Goal: Navigation & Orientation: Find specific page/section

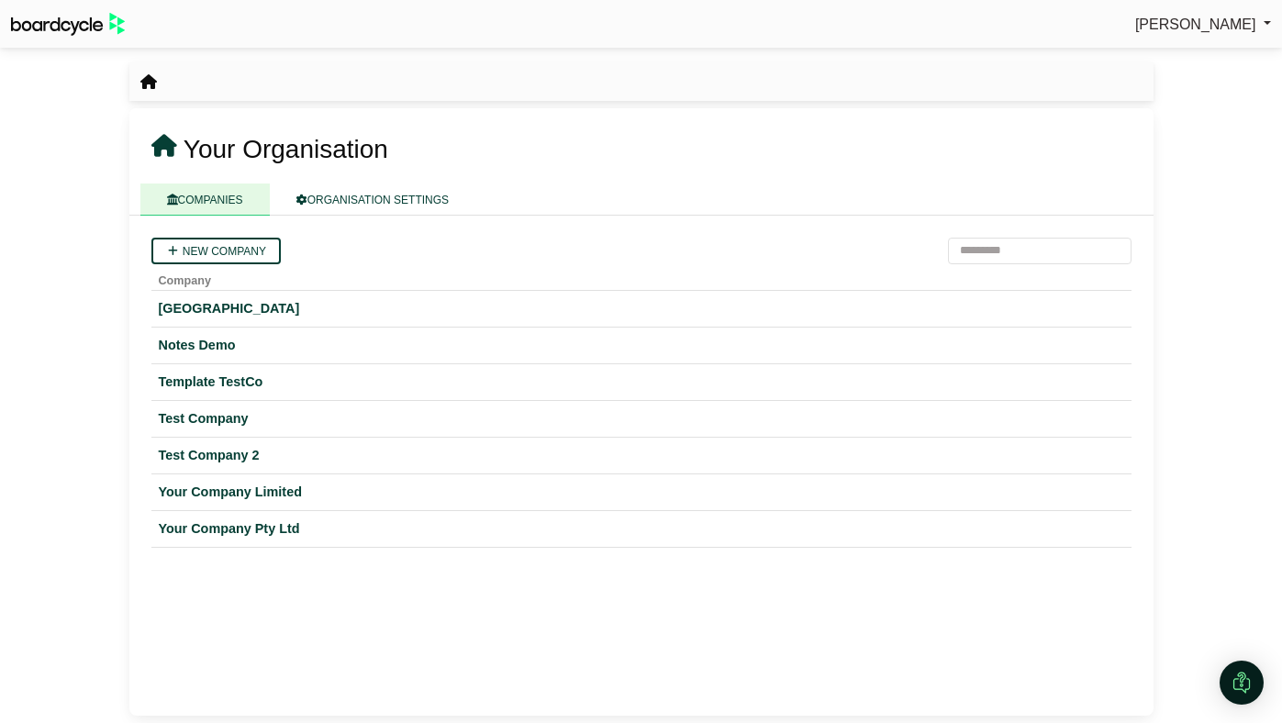
click at [1177, 21] on span "[PERSON_NAME]" at bounding box center [1195, 25] width 121 height 16
click at [1159, 63] on link "Sign Out" at bounding box center [1197, 55] width 147 height 35
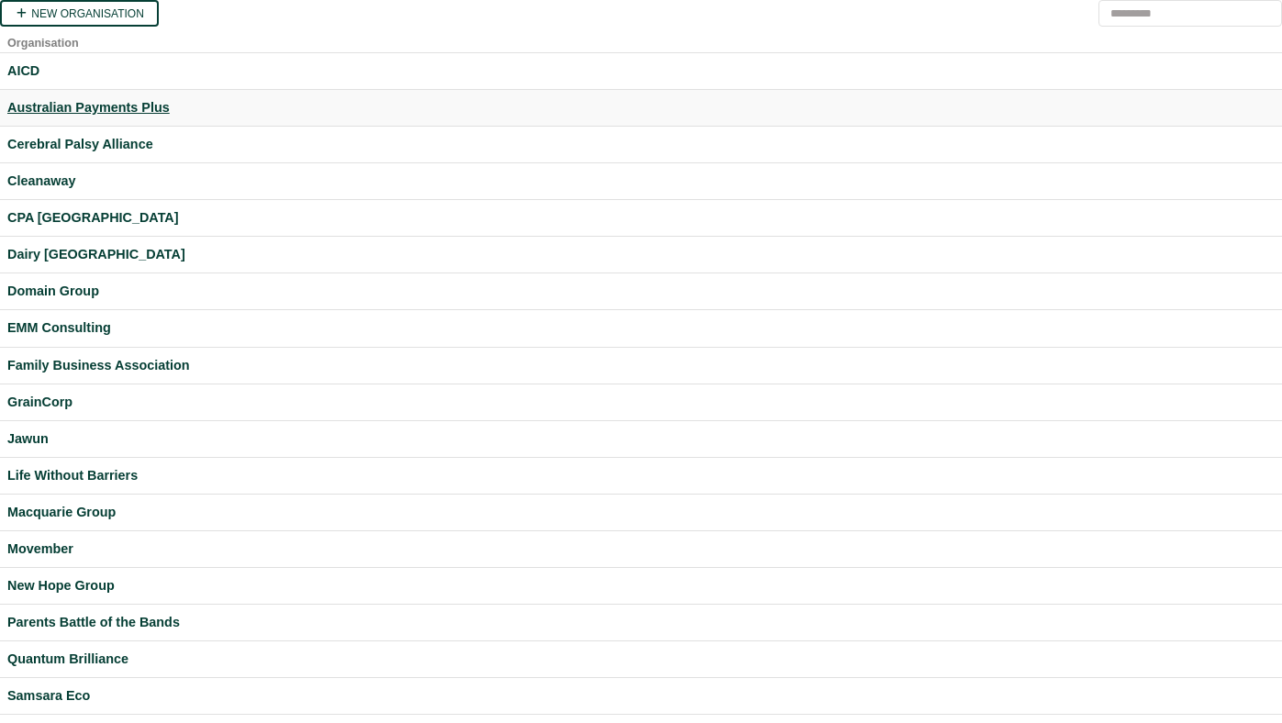
click at [137, 97] on div "Australian Payments Plus" at bounding box center [640, 107] width 1267 height 21
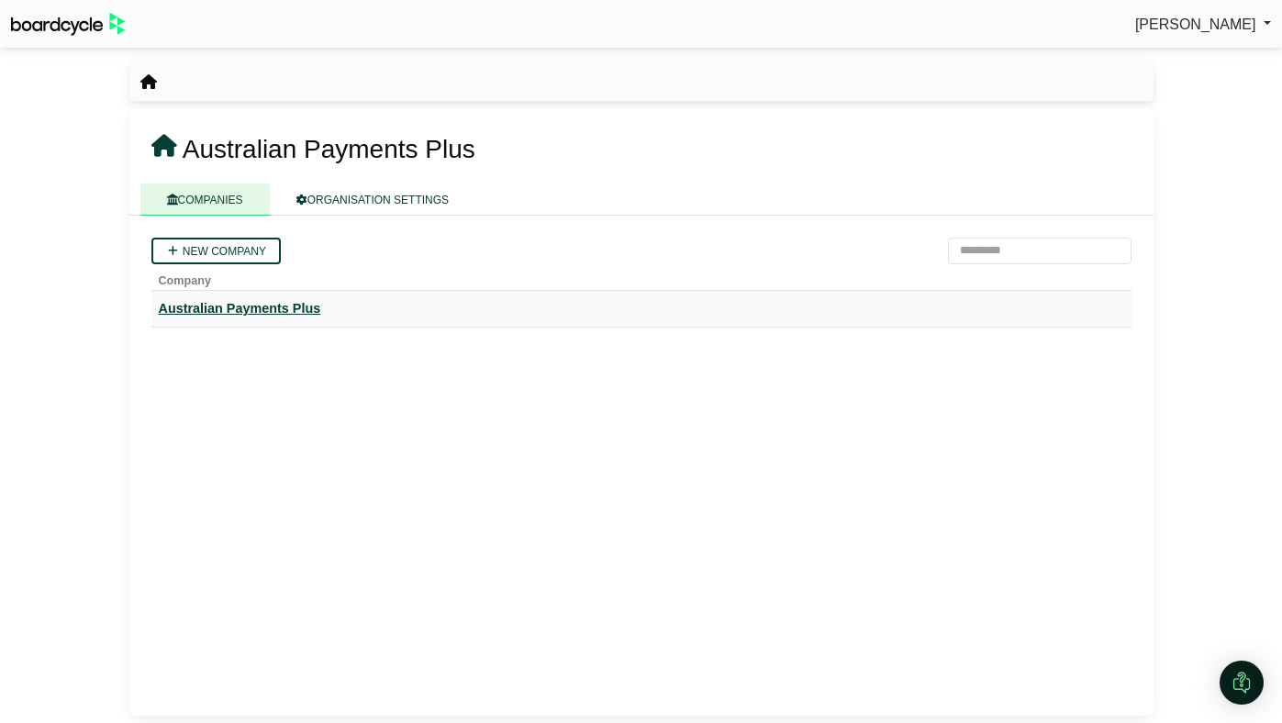
click at [240, 303] on div "Australian Payments Plus" at bounding box center [641, 308] width 965 height 21
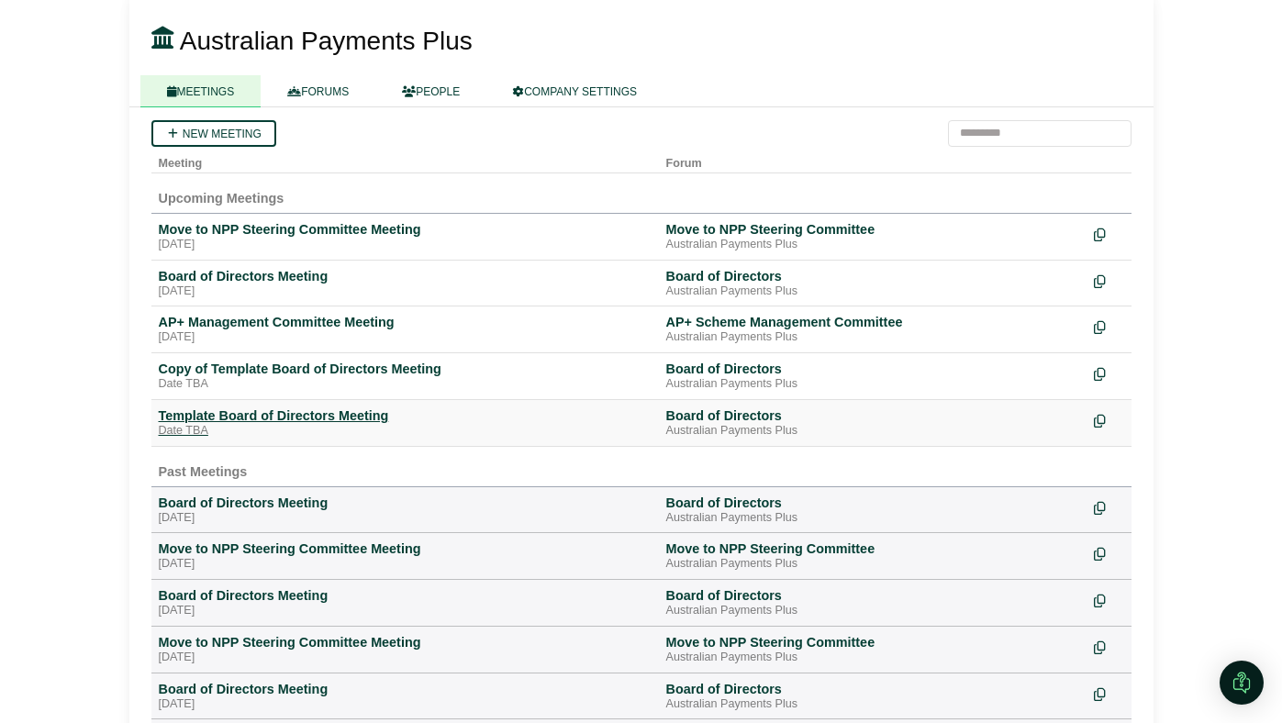
scroll to position [106, 0]
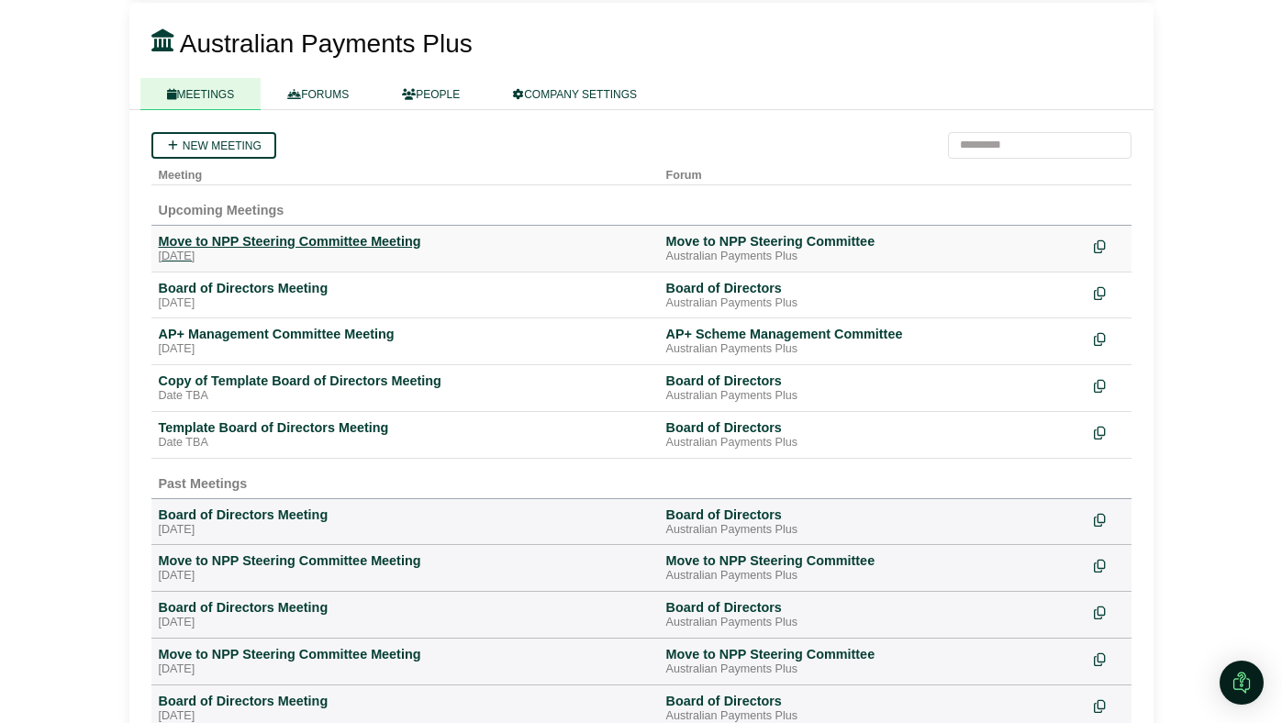
click at [269, 245] on div "Move to NPP Steering Committee Meeting" at bounding box center [405, 241] width 493 height 17
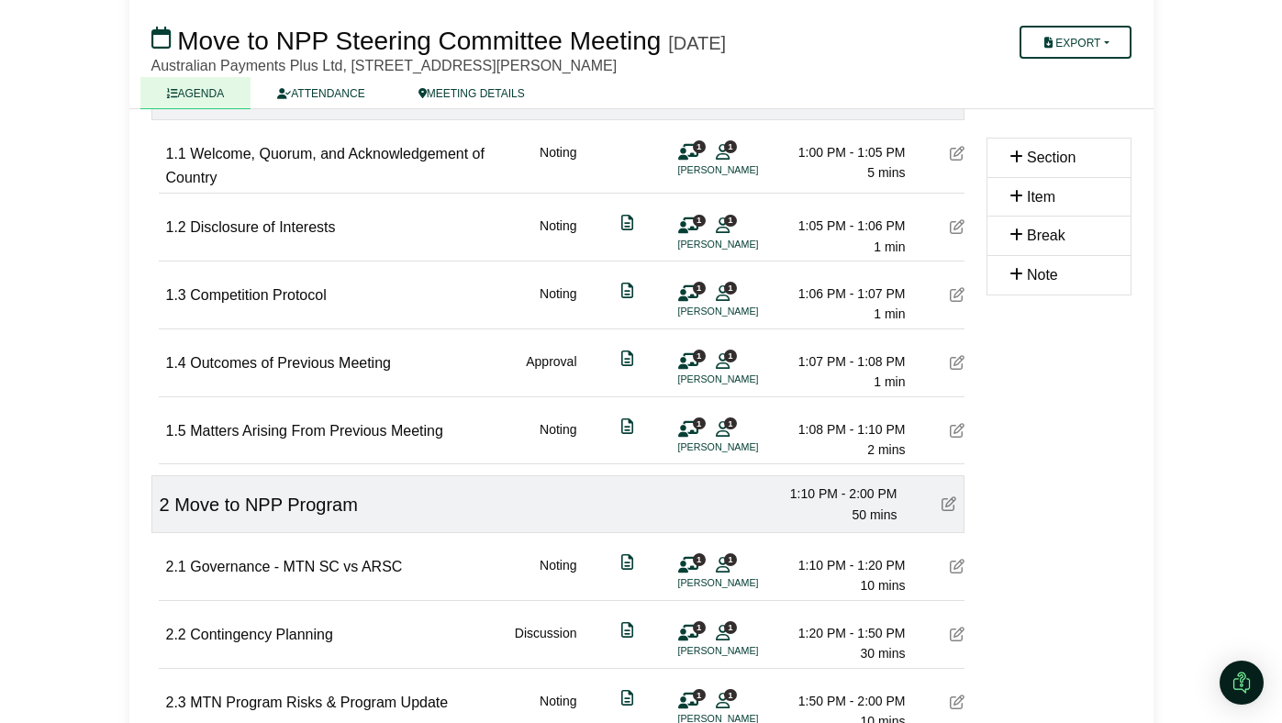
scroll to position [242, 0]
click at [444, 435] on div "1.5 Matters Arising From Previous Meeting Noting 1 1 [PERSON_NAME] 1:08 PM - 1:…" at bounding box center [565, 427] width 798 height 63
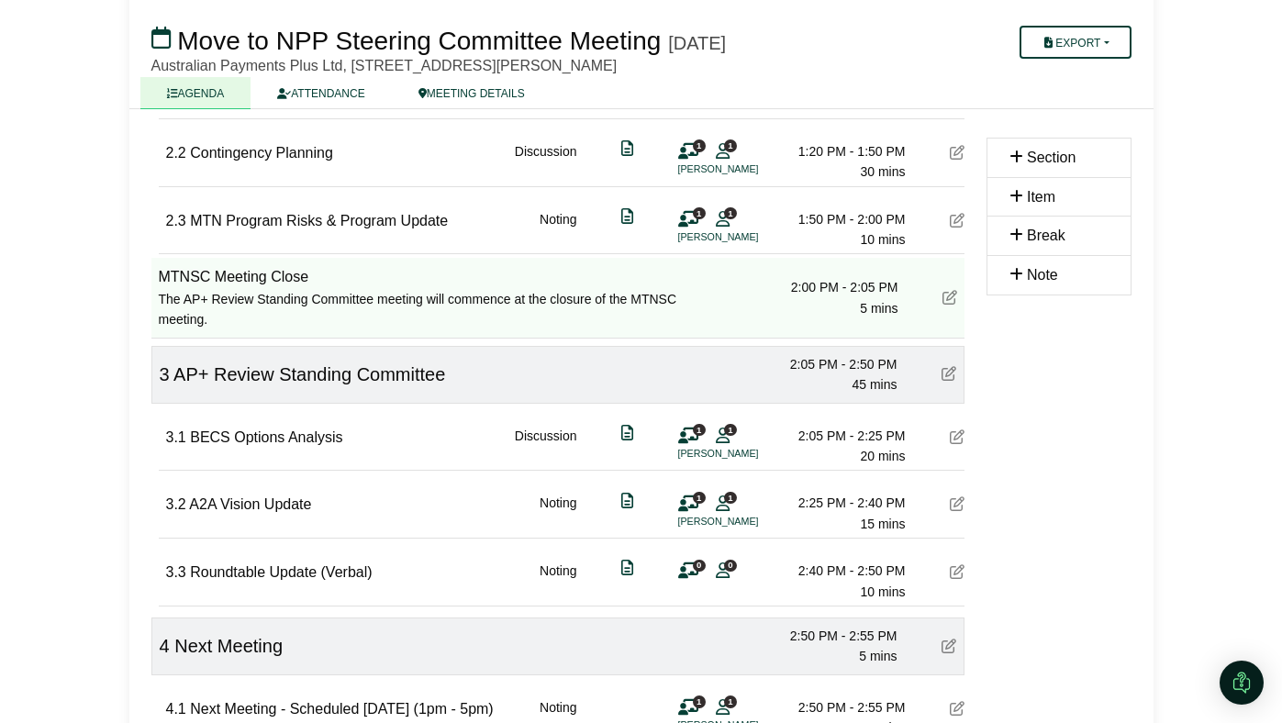
scroll to position [374, 0]
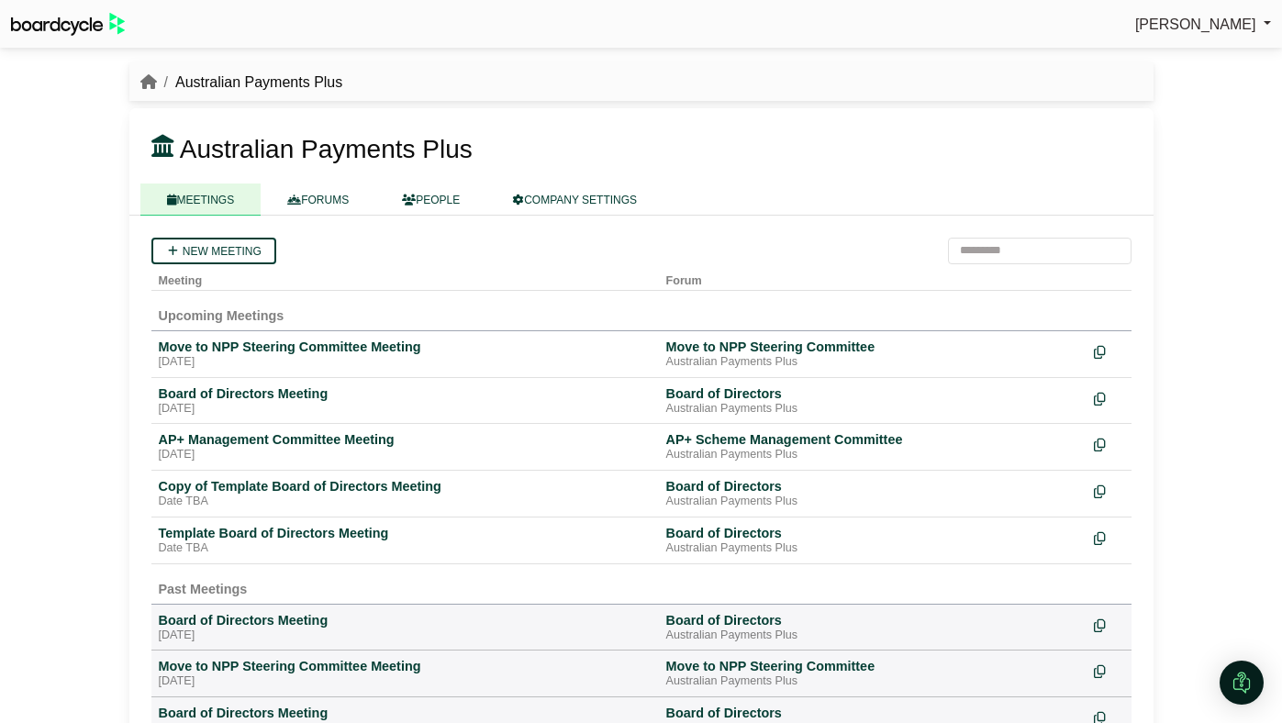
scroll to position [106, 0]
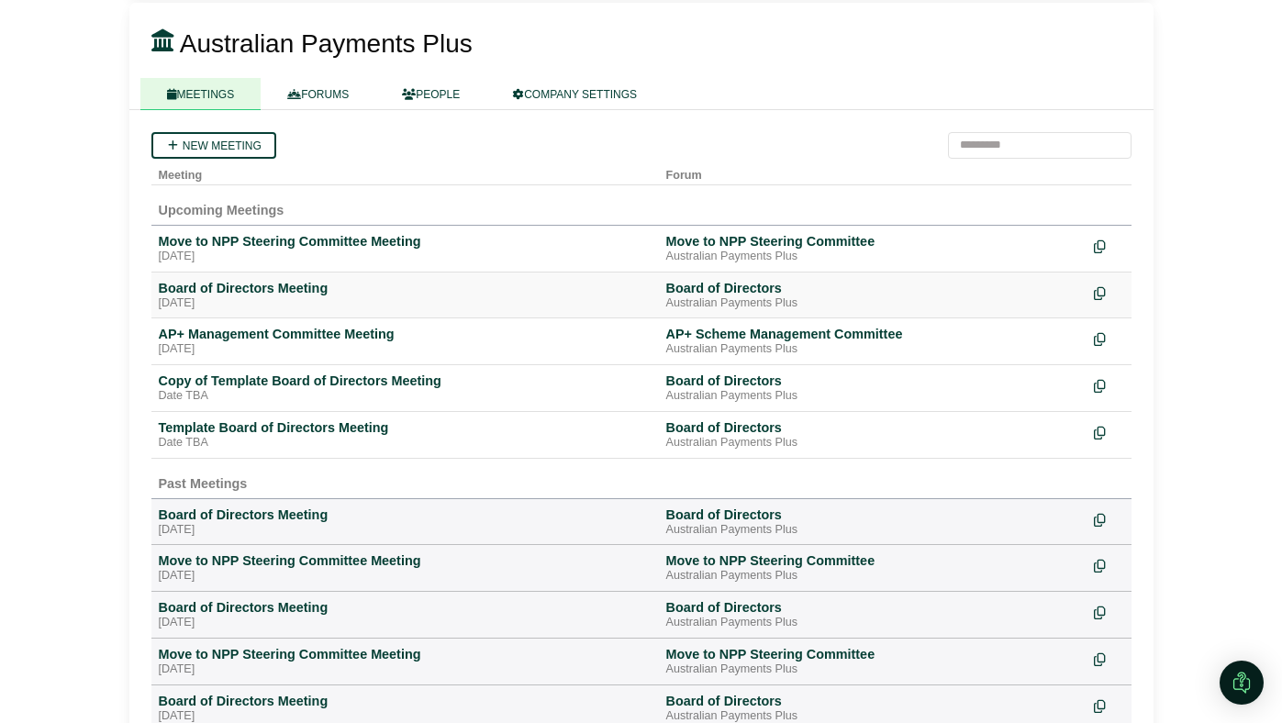
click at [181, 279] on td "Board of Directors Meeting Friday, 17 October 2025" at bounding box center [405, 295] width 508 height 47
click at [180, 287] on div "Board of Directors Meeting" at bounding box center [405, 288] width 493 height 17
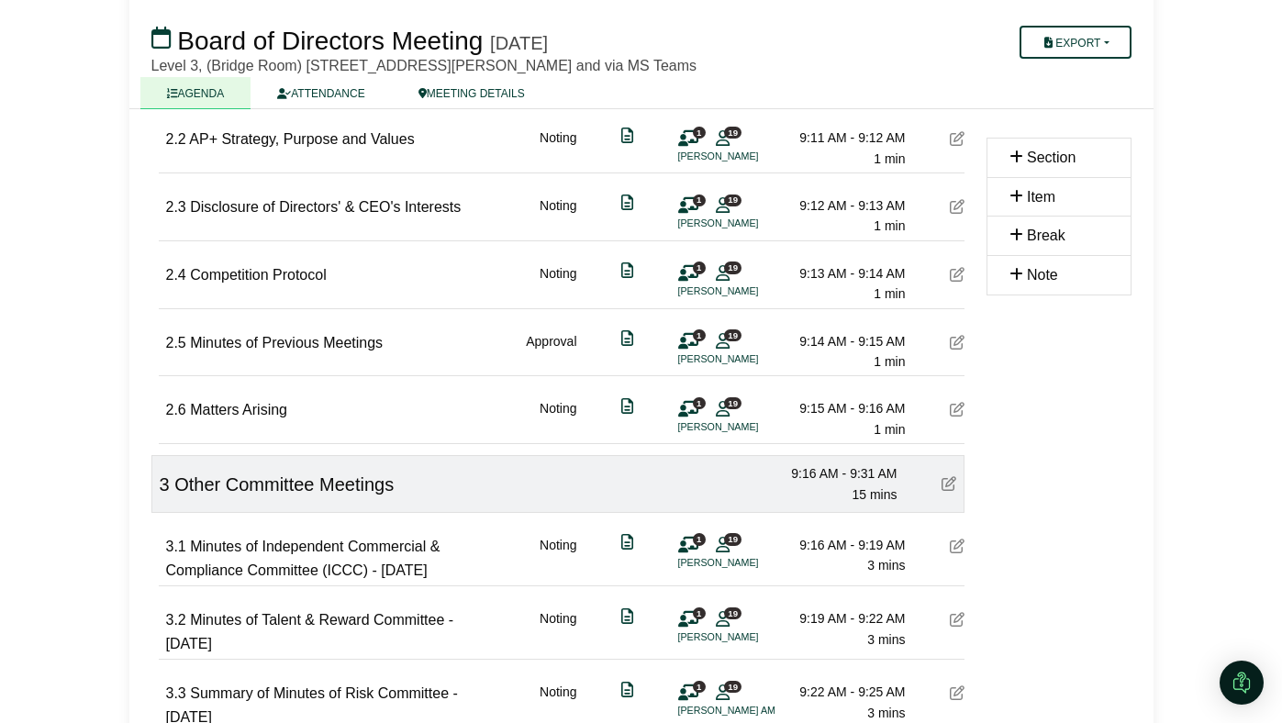
scroll to position [463, 0]
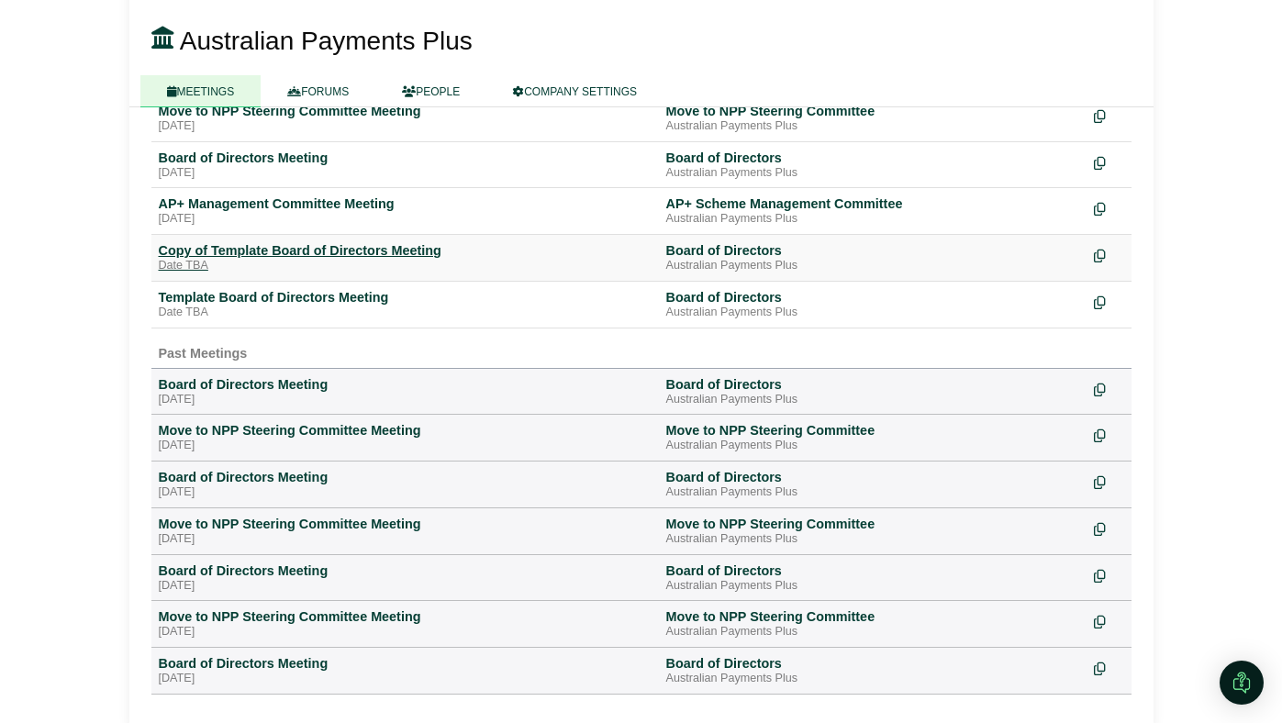
scroll to position [251, 0]
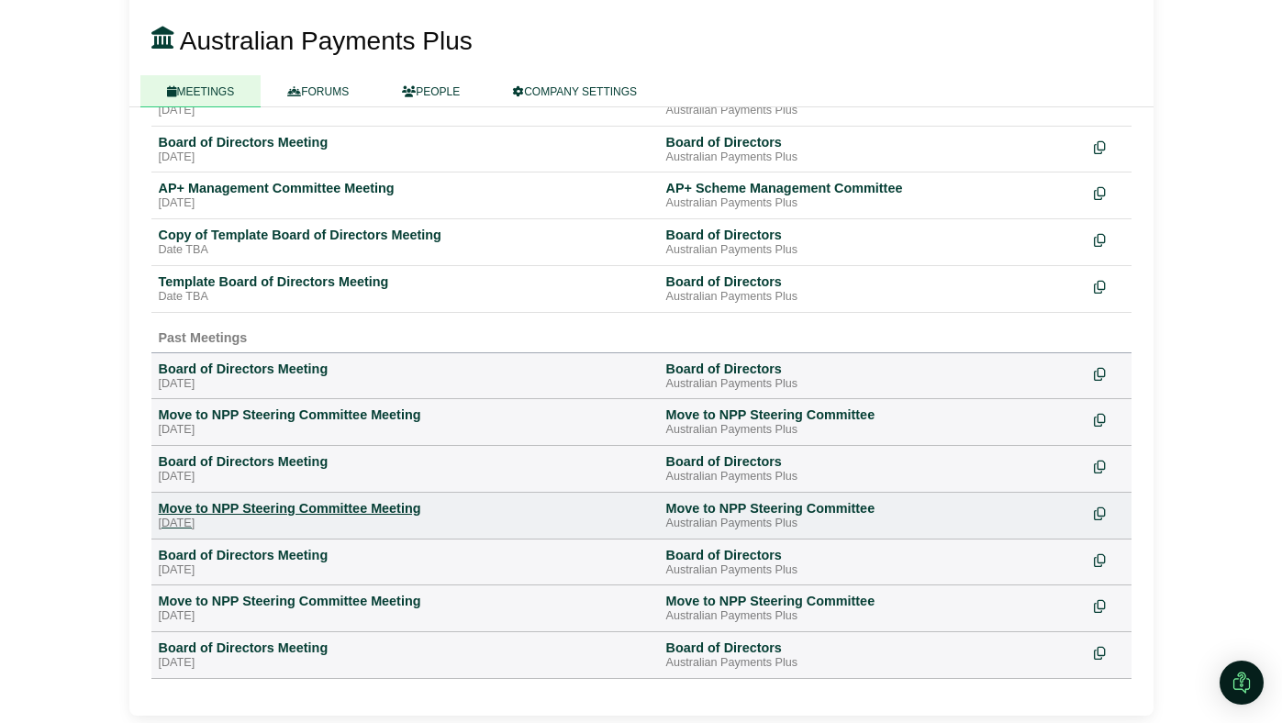
click at [271, 506] on div "Move to NPP Steering Committee Meeting" at bounding box center [405, 508] width 493 height 17
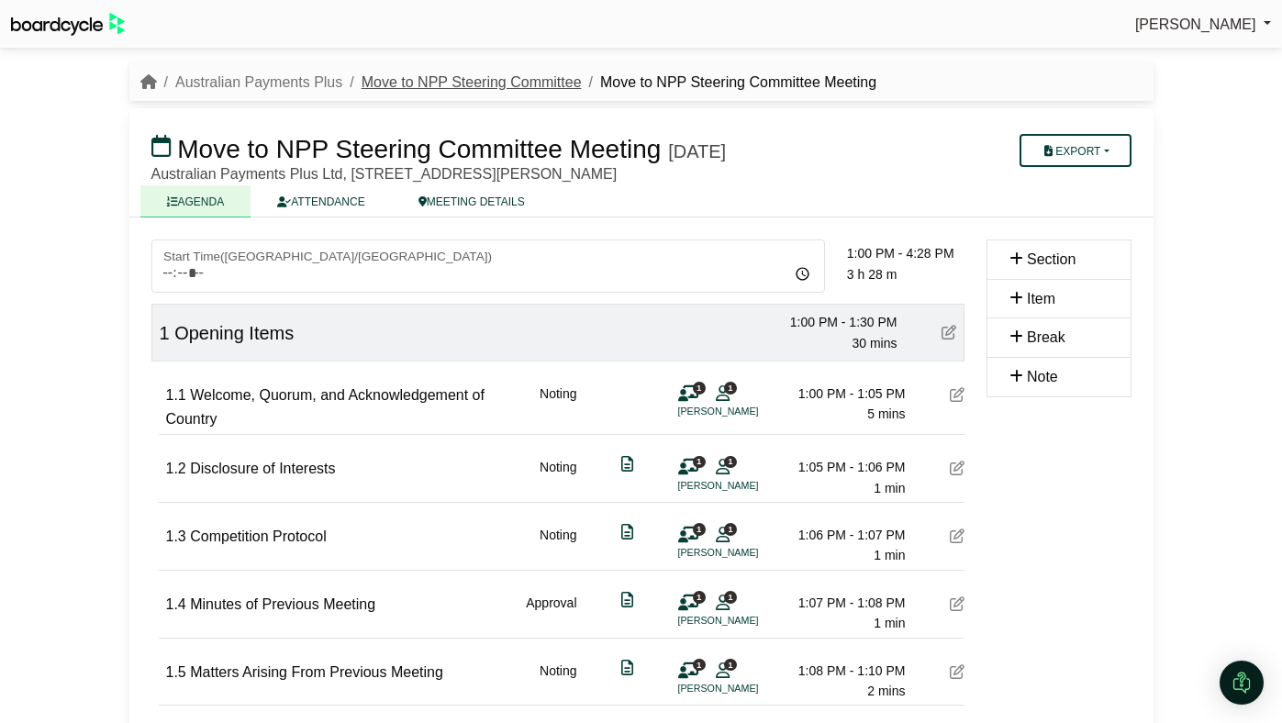
click at [414, 83] on link "Move to NPP Steering Committee" at bounding box center [472, 82] width 220 height 16
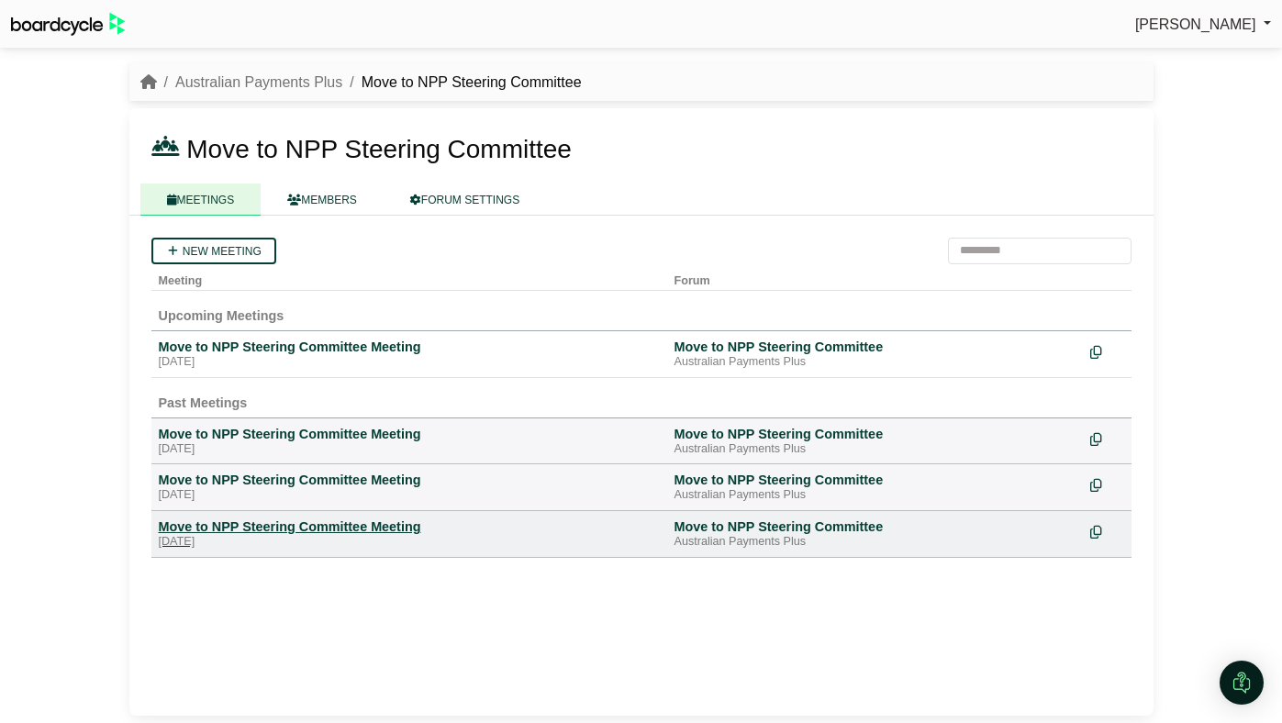
click at [264, 529] on div "Move to NPP Steering Committee Meeting" at bounding box center [409, 527] width 501 height 17
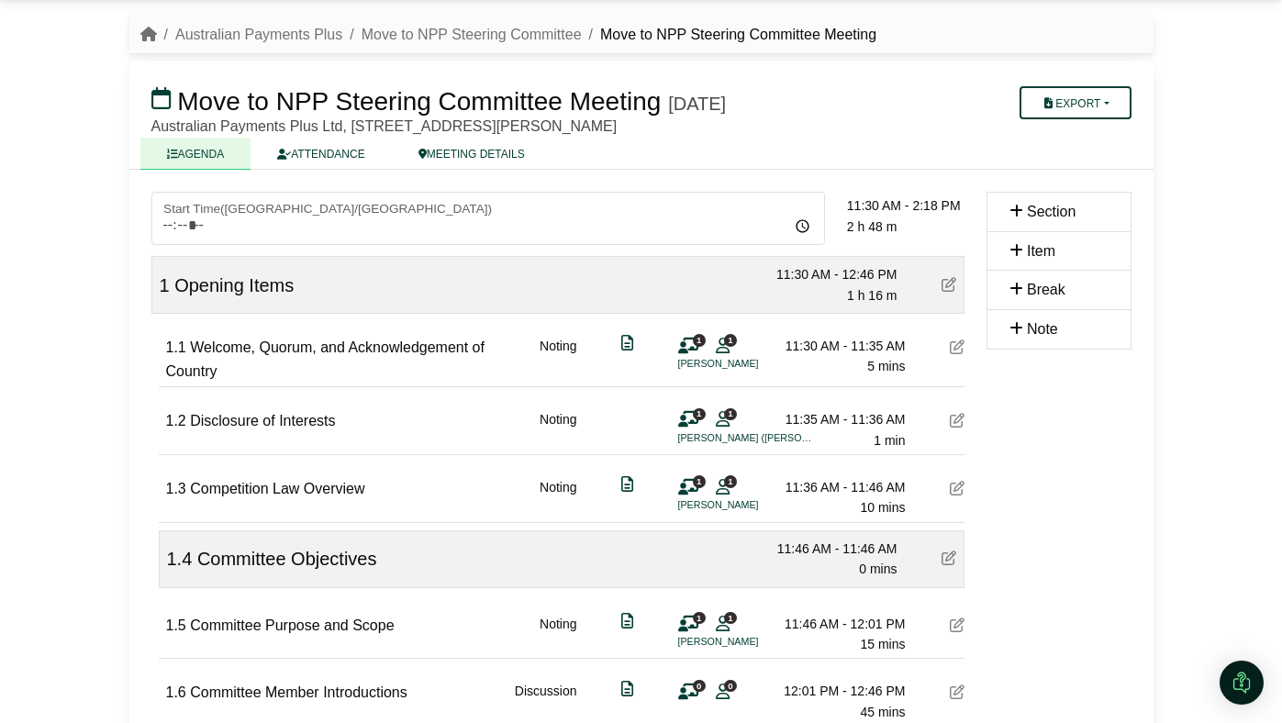
scroll to position [46, 0]
